Goal: Information Seeking & Learning: Find specific page/section

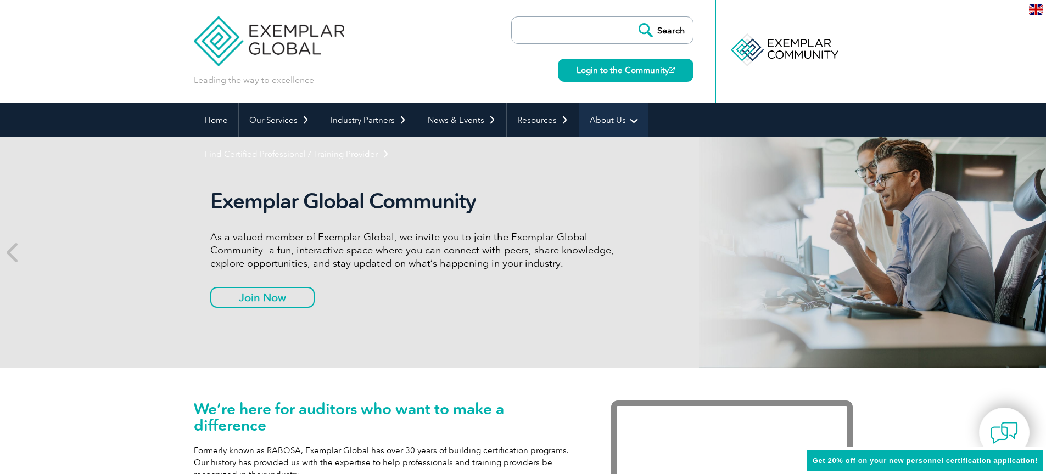
click at [601, 120] on link "About Us" at bounding box center [613, 120] width 69 height 34
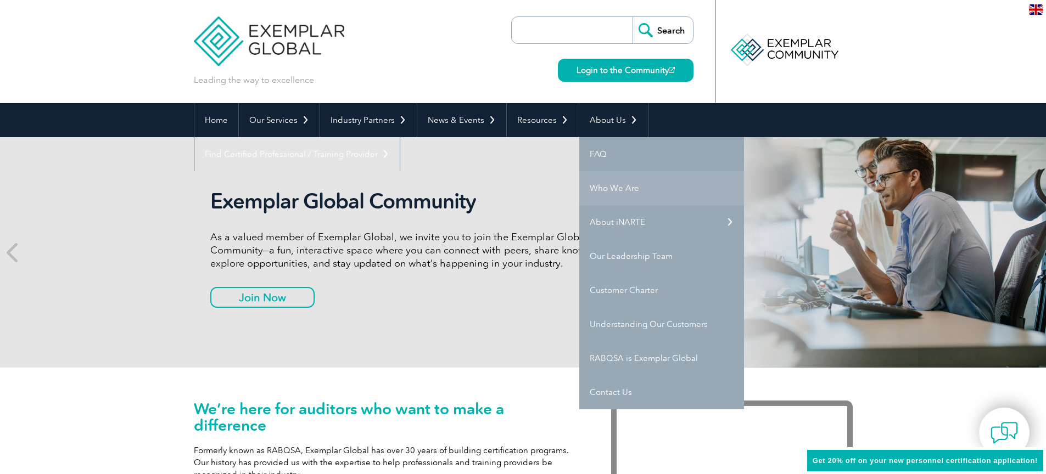
click at [640, 193] on link "Who We Are" at bounding box center [661, 188] width 165 height 34
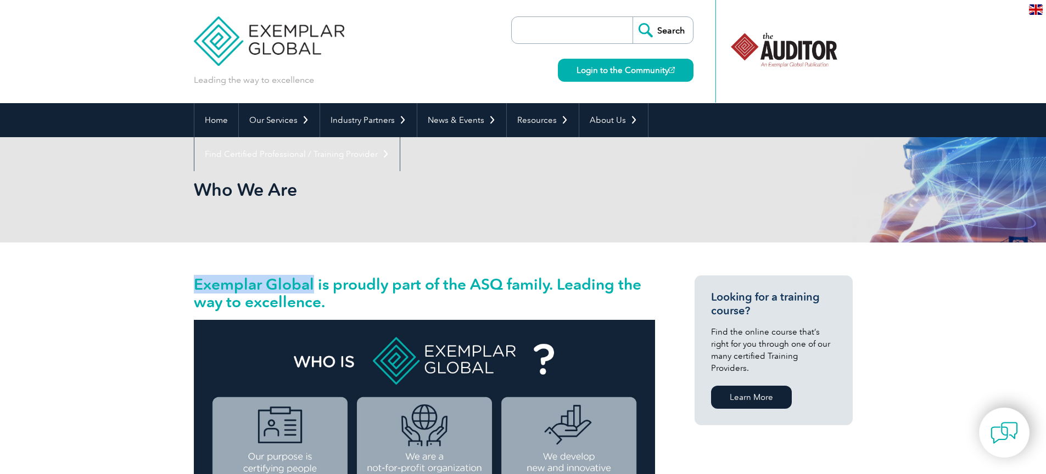
drag, startPoint x: 178, startPoint y: 285, endPoint x: 311, endPoint y: 288, distance: 132.9
copy h2 "Exemplar Global"
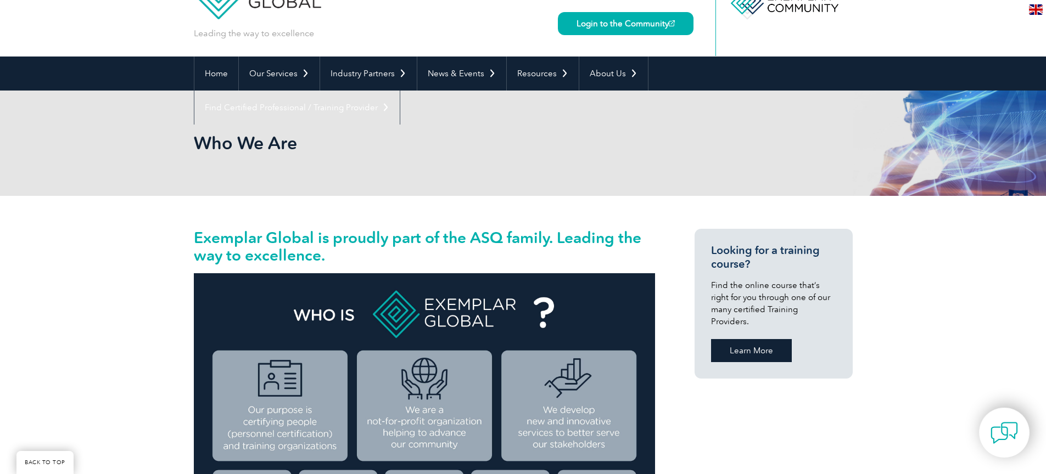
scroll to position [0, 0]
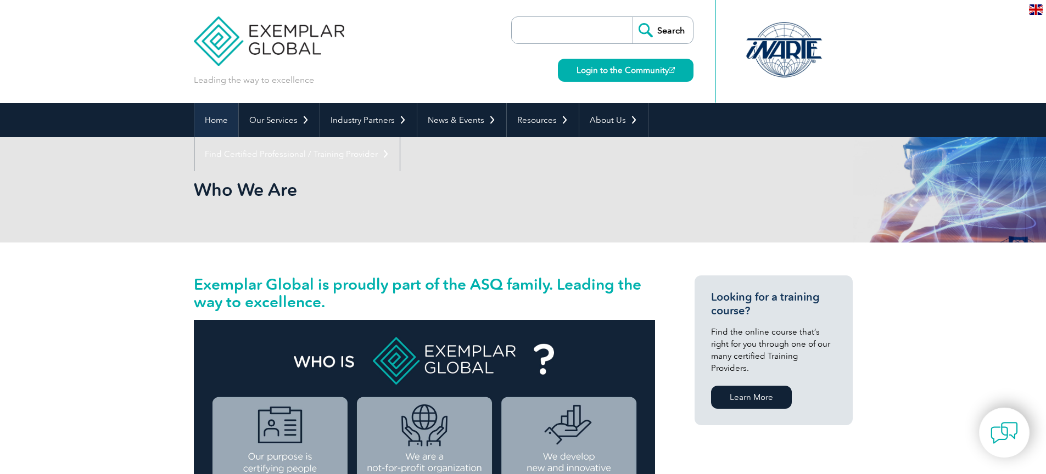
click at [209, 120] on link "Home" at bounding box center [216, 120] width 44 height 34
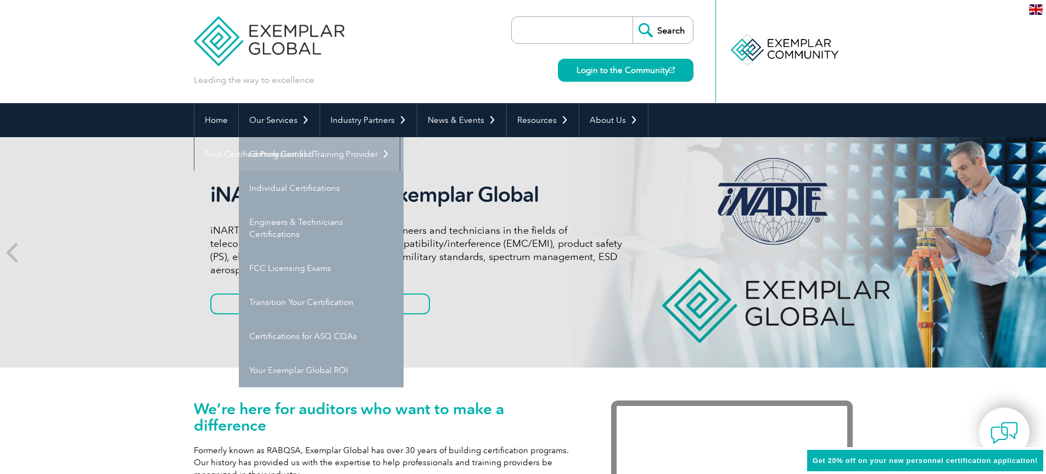
click at [309, 158] on link "Getting Certified" at bounding box center [321, 154] width 165 height 34
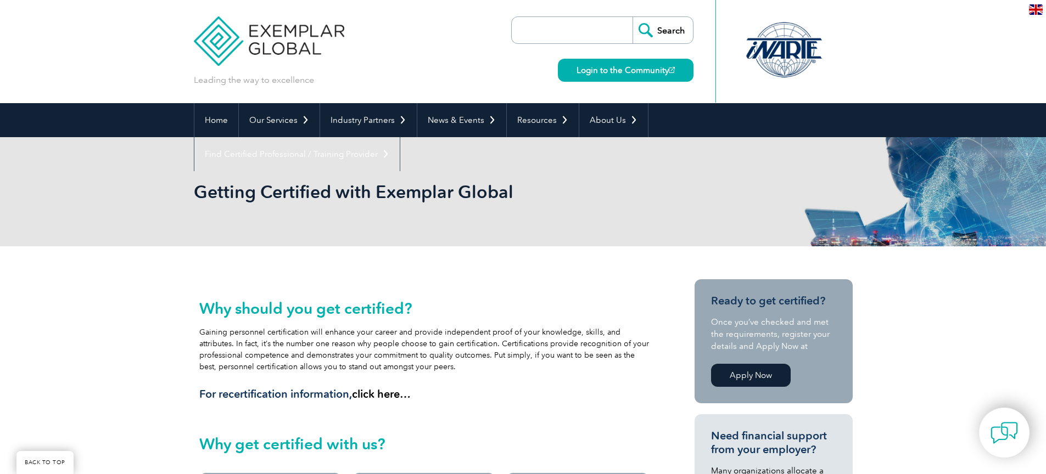
scroll to position [198, 0]
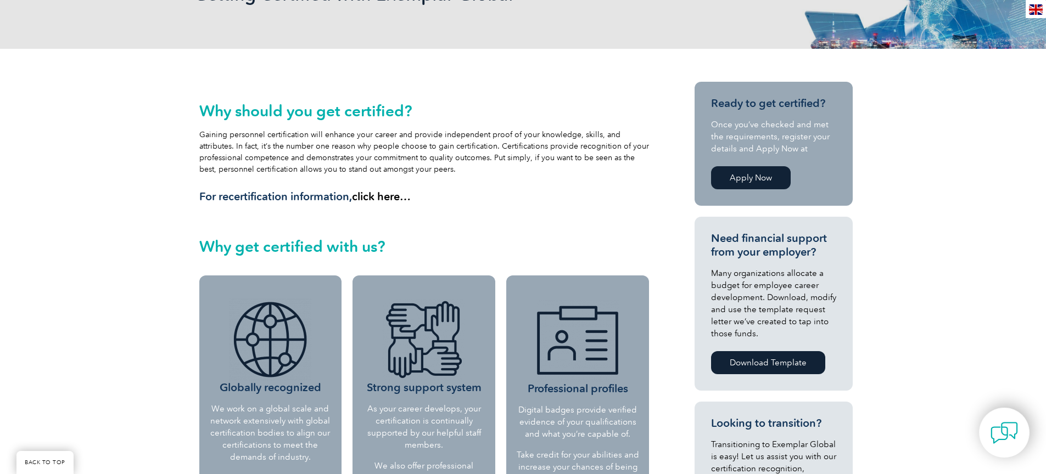
click at [740, 178] on link "Apply Now" at bounding box center [751, 177] width 80 height 23
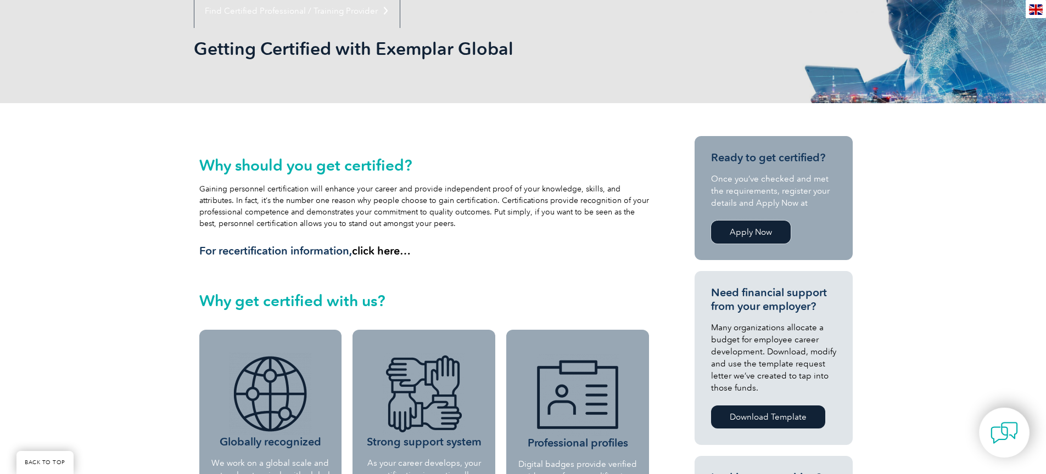
scroll to position [0, 0]
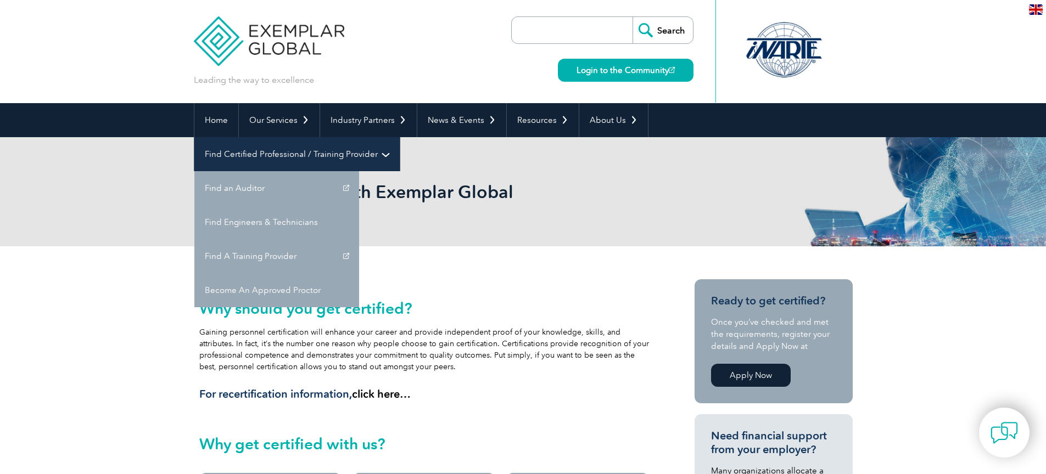
click at [400, 137] on link "Find Certified Professional / Training Provider" at bounding box center [296, 154] width 205 height 34
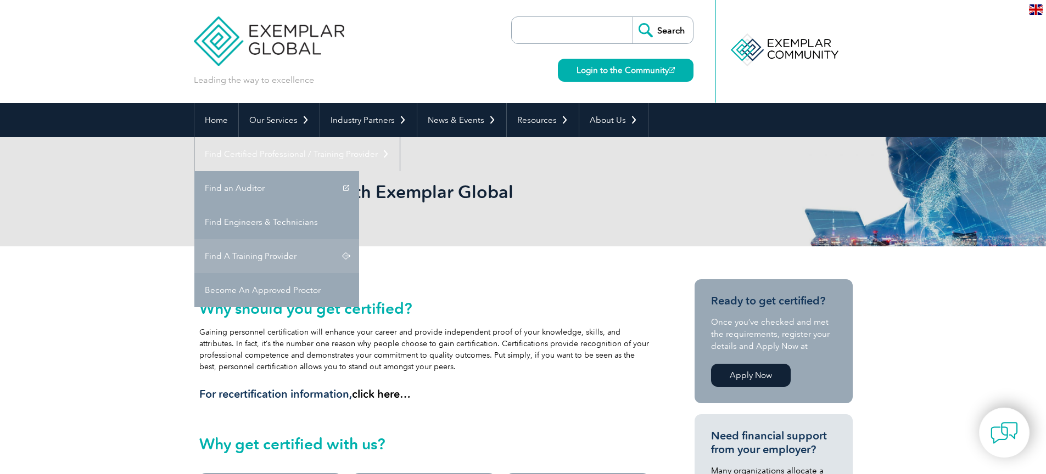
click at [359, 239] on link "Find A Training Provider" at bounding box center [276, 256] width 165 height 34
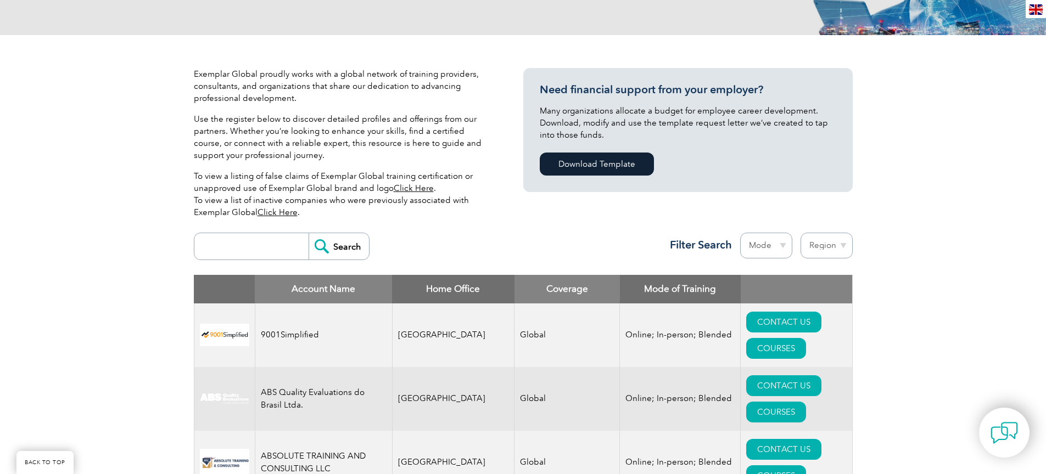
scroll to position [198, 0]
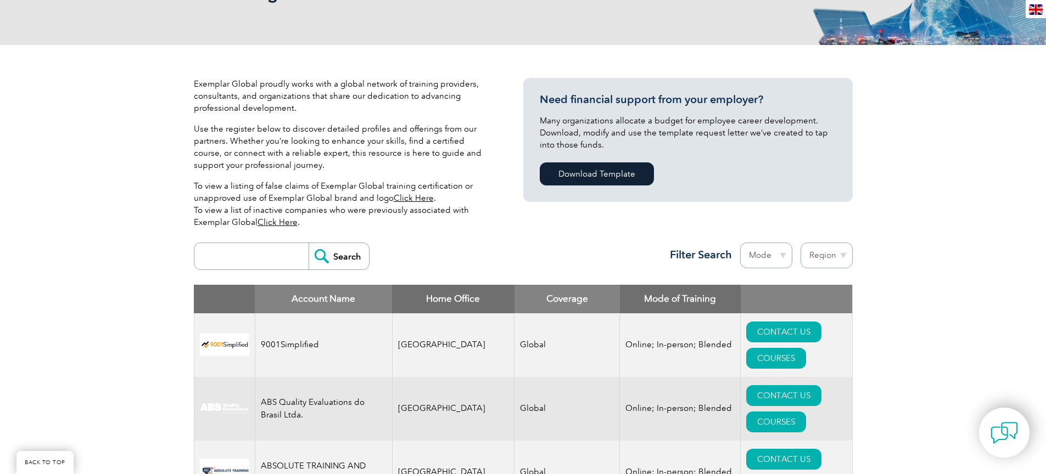
click at [258, 253] on input "search" at bounding box center [254, 256] width 109 height 26
type input "iner cert"
click at [309, 243] on input "Search" at bounding box center [339, 256] width 60 height 26
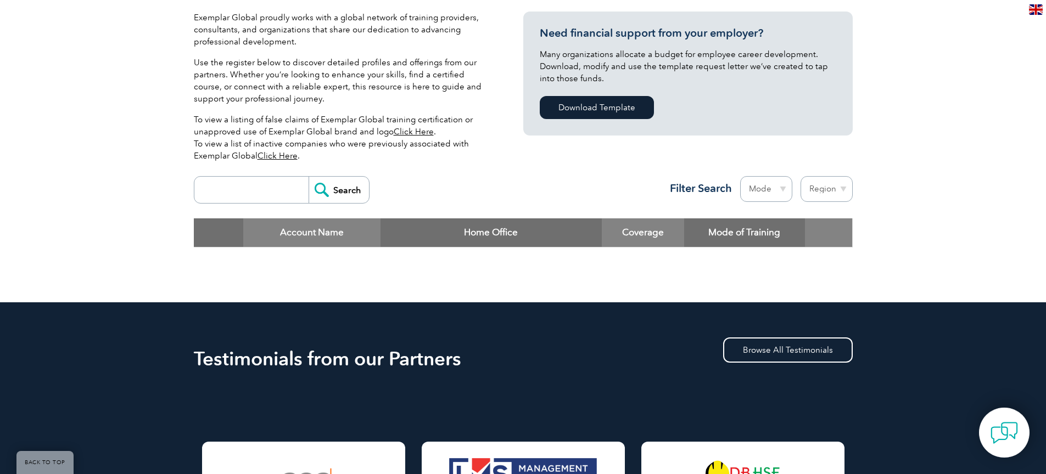
scroll to position [268, 0]
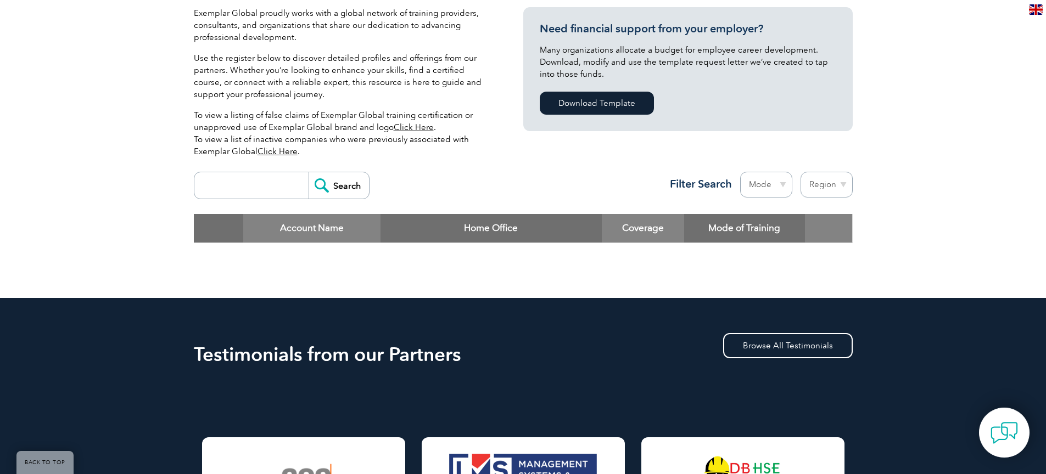
click at [293, 188] on input "search" at bounding box center [254, 185] width 109 height 26
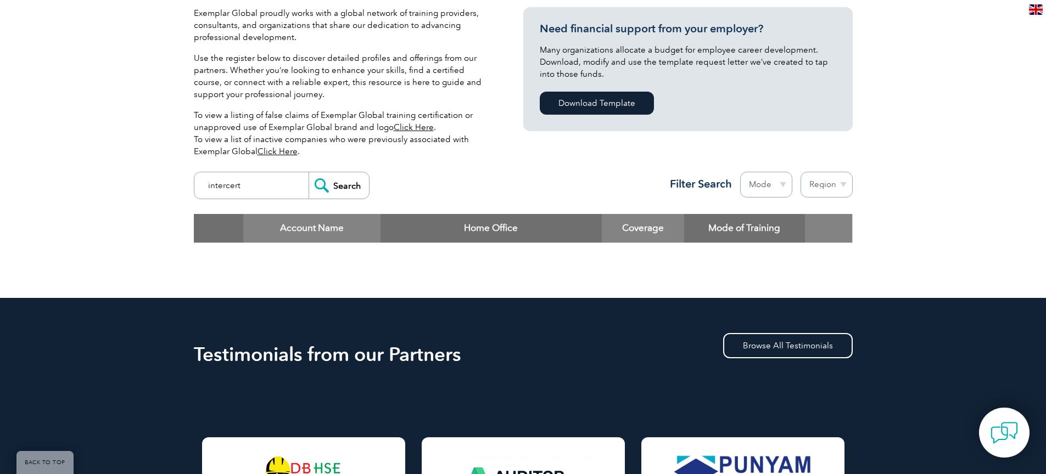
type input "intercert"
click at [309, 172] on input "Search" at bounding box center [339, 185] width 60 height 26
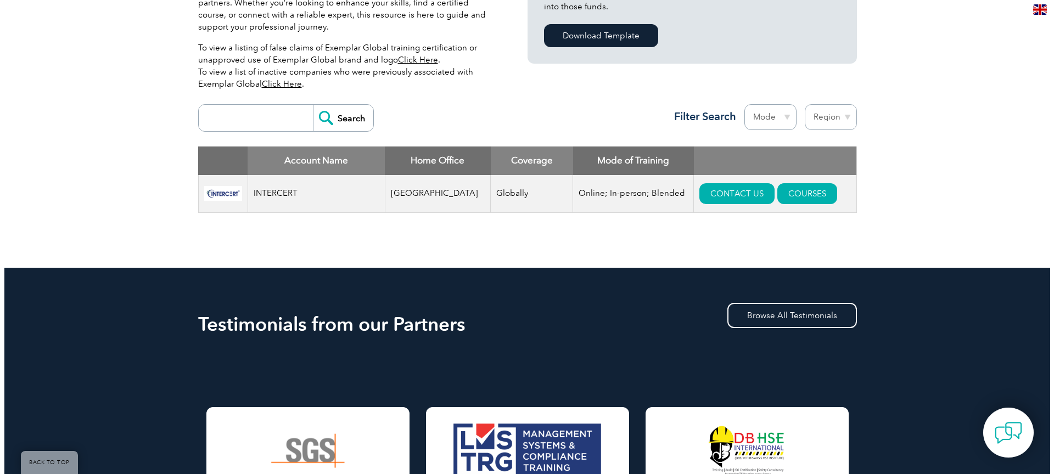
scroll to position [337, 0]
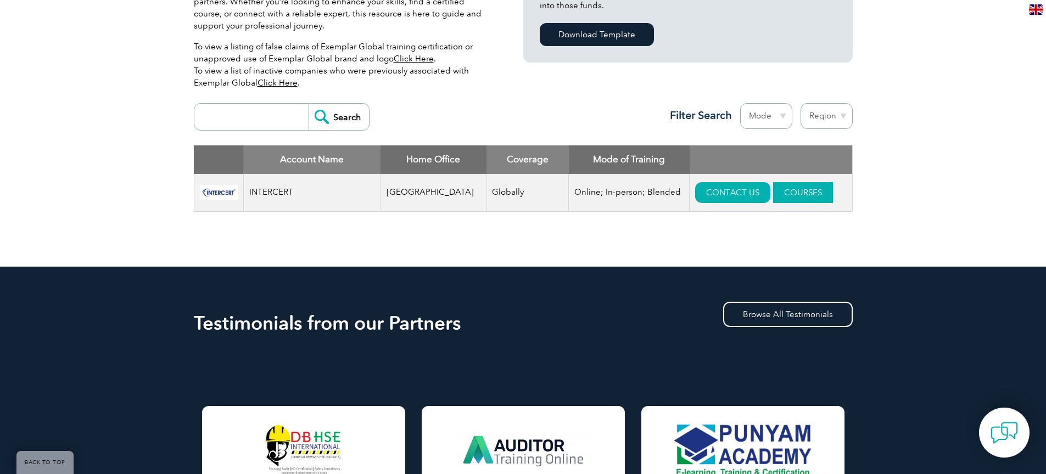
click at [776, 192] on link "COURSES" at bounding box center [803, 192] width 60 height 21
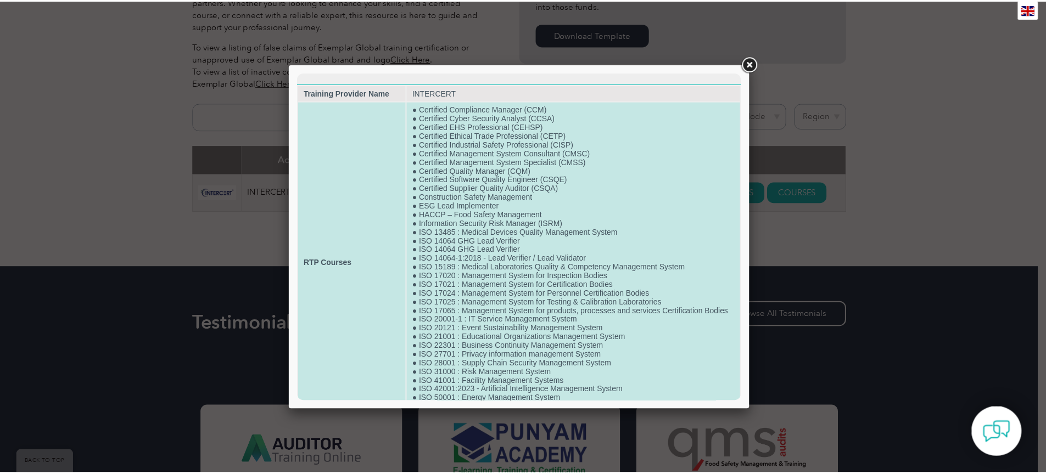
scroll to position [93, 0]
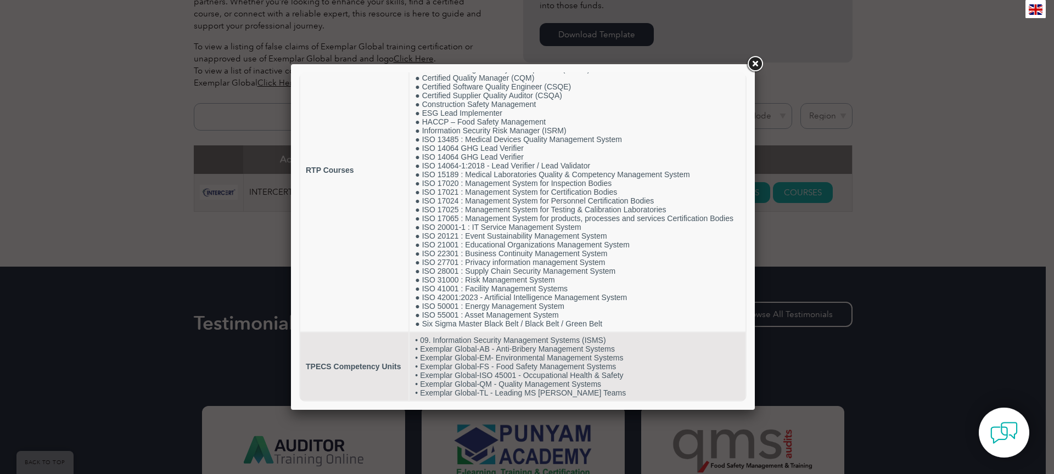
click at [756, 62] on link at bounding box center [755, 64] width 20 height 20
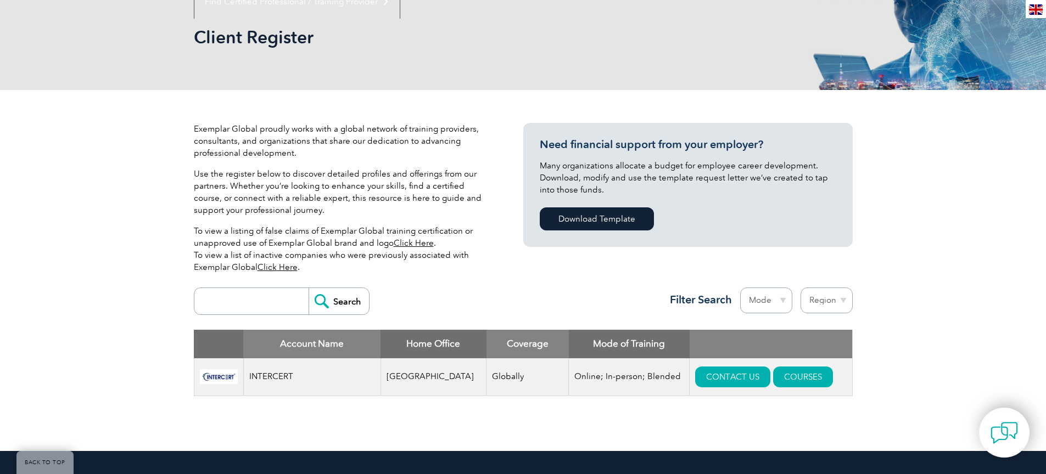
scroll to position [0, 0]
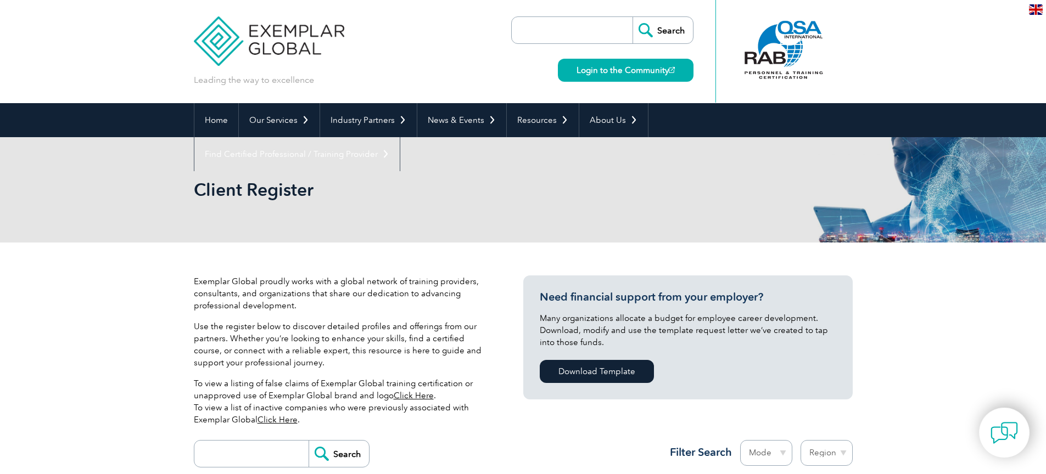
click at [352, 227] on div "Client Register" at bounding box center [523, 189] width 659 height 105
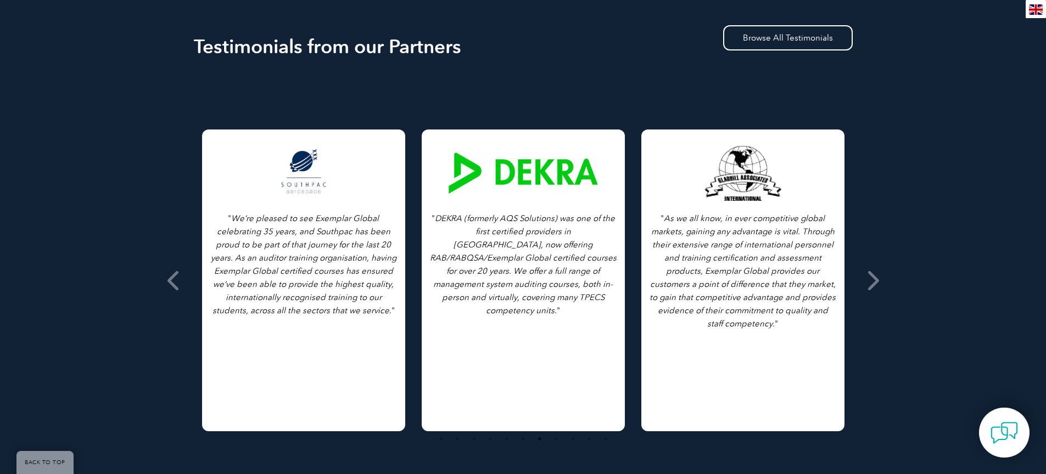
scroll to position [680, 0]
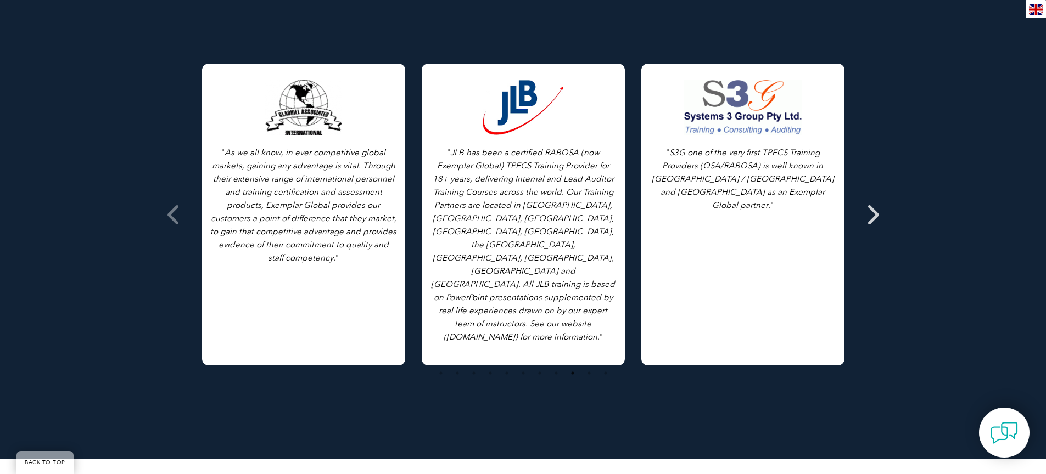
click at [874, 215] on icon at bounding box center [872, 215] width 14 height 0
